Goal: Task Accomplishment & Management: Use online tool/utility

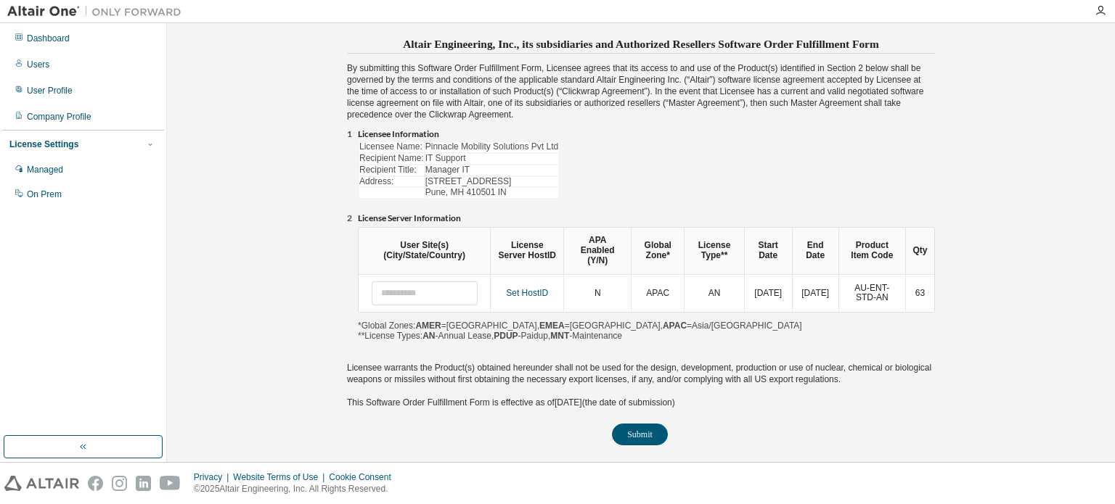
scroll to position [26, 0]
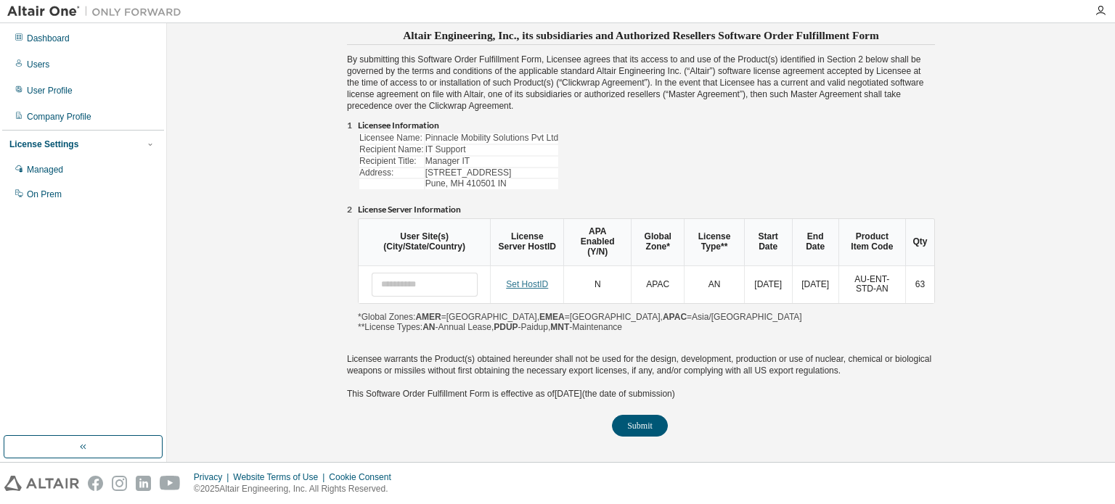
click at [520, 279] on link "Set HostID" at bounding box center [527, 284] width 42 height 10
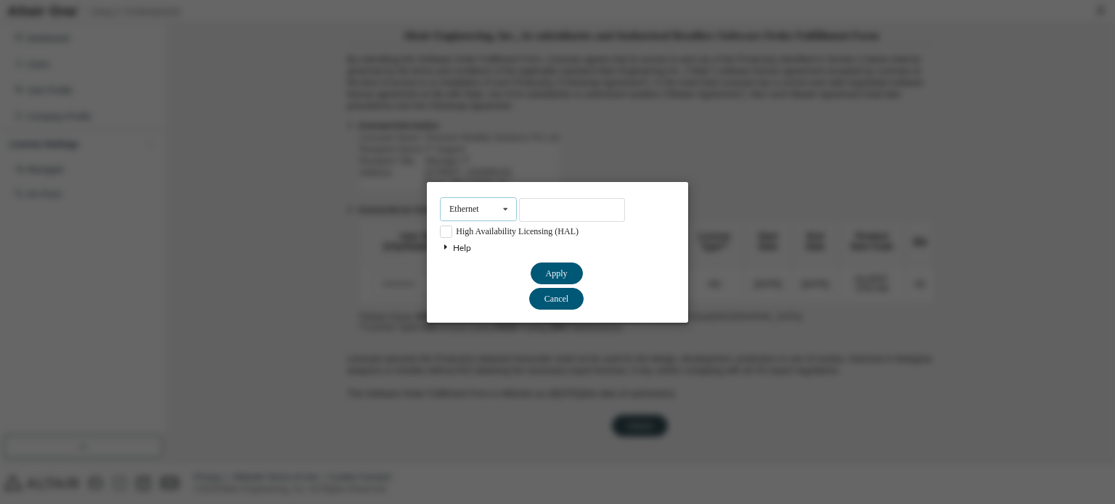
click at [508, 210] on icon at bounding box center [505, 209] width 18 height 22
click at [563, 284] on button "Cancel" at bounding box center [557, 273] width 52 height 22
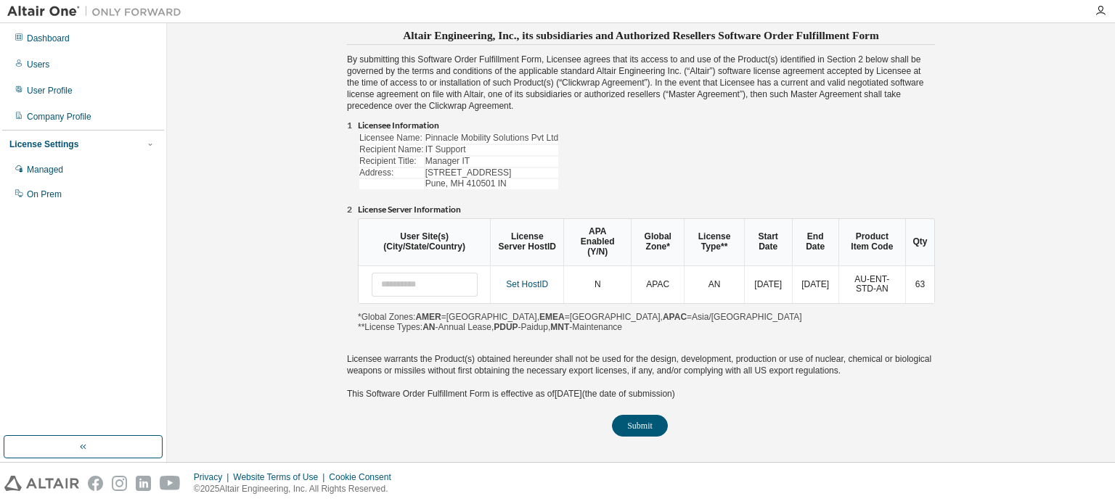
click at [536, 269] on td "Set HostID" at bounding box center [526, 285] width 73 height 38
click at [538, 279] on link "Set HostID" at bounding box center [527, 284] width 42 height 10
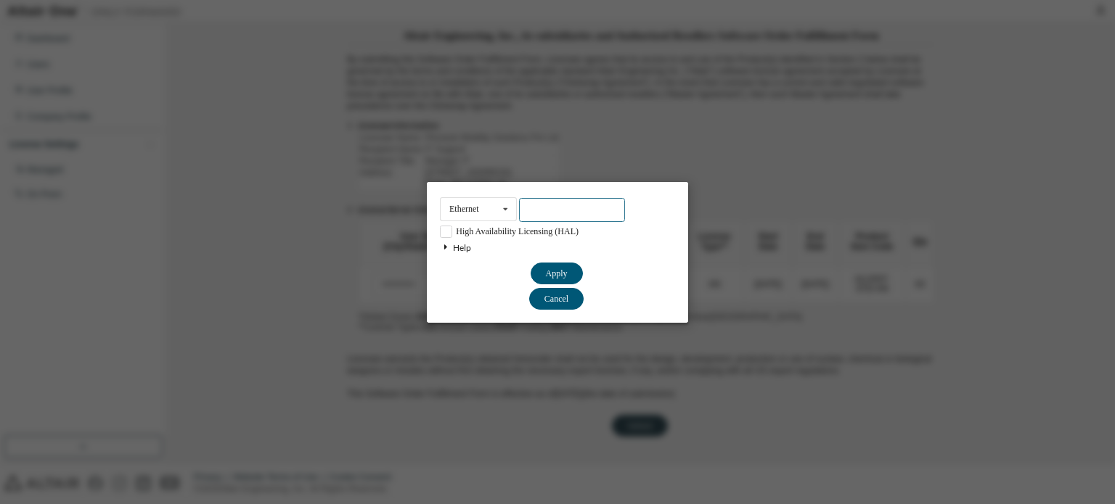
click at [537, 206] on input "text" at bounding box center [572, 210] width 106 height 24
paste input "**********"
type input "**********"
click at [566, 266] on button "Apply" at bounding box center [557, 273] width 52 height 22
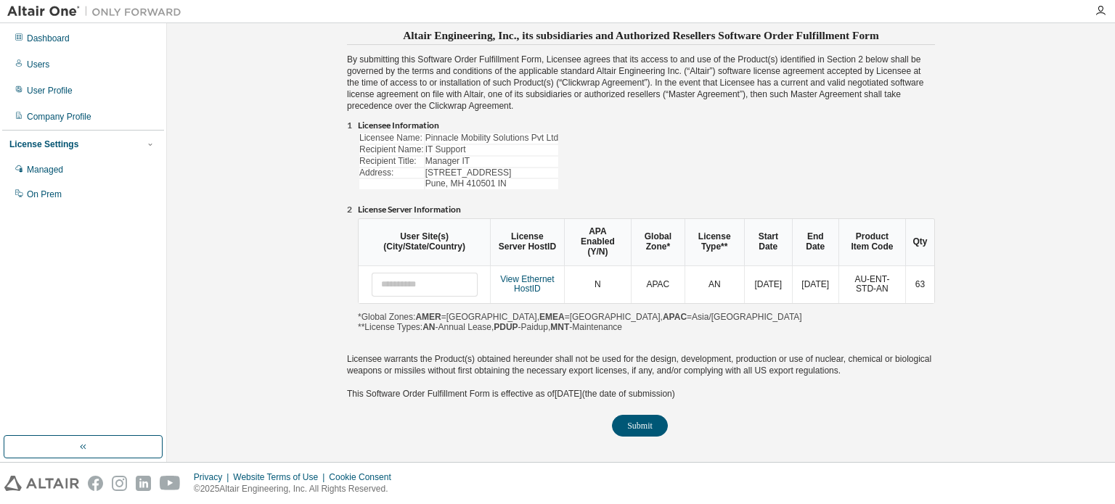
scroll to position [16, 0]
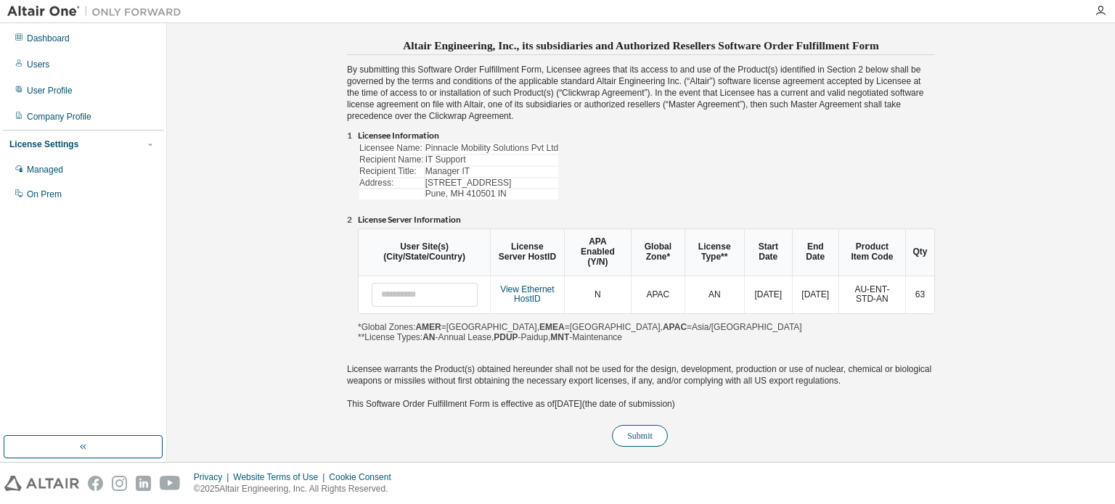
click at [633, 425] on button "Submit" at bounding box center [640, 436] width 56 height 22
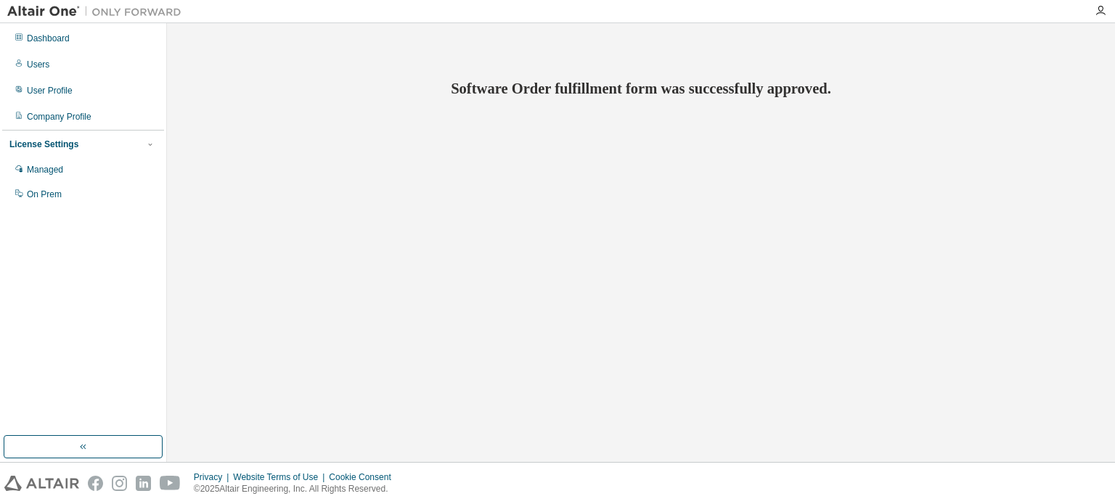
scroll to position [0, 0]
